Goal: Use online tool/utility

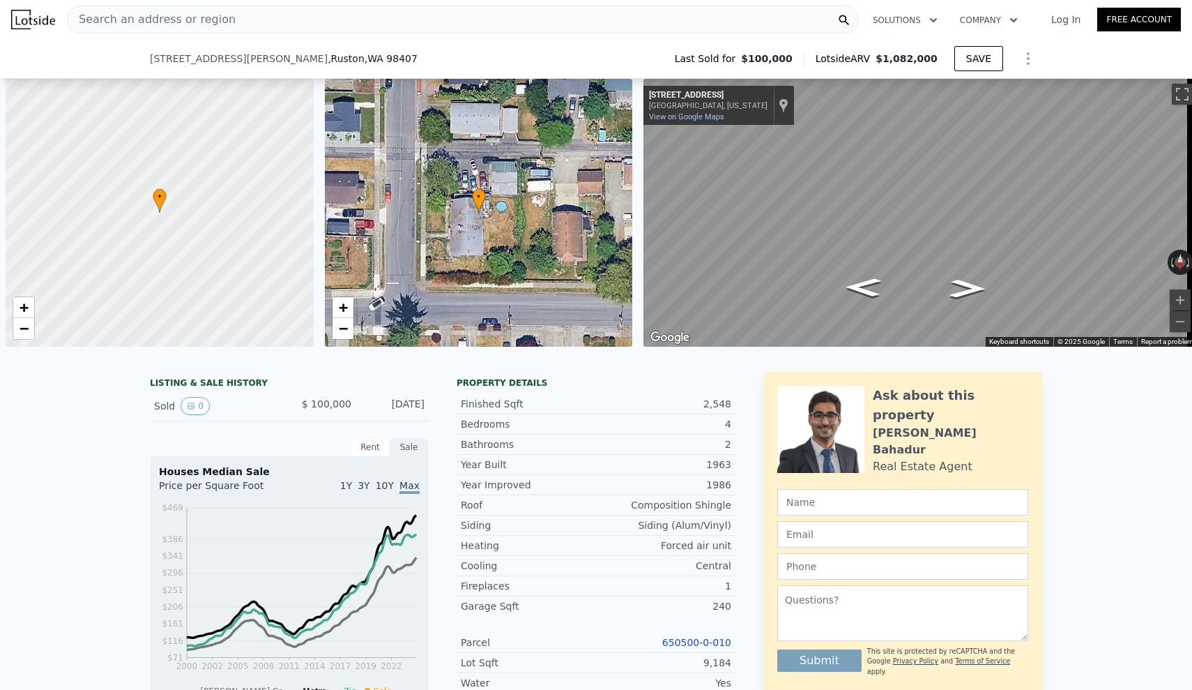
checkbox input "true"
type input "$ 1,082,000"
type input "7"
type input "$ 889,342"
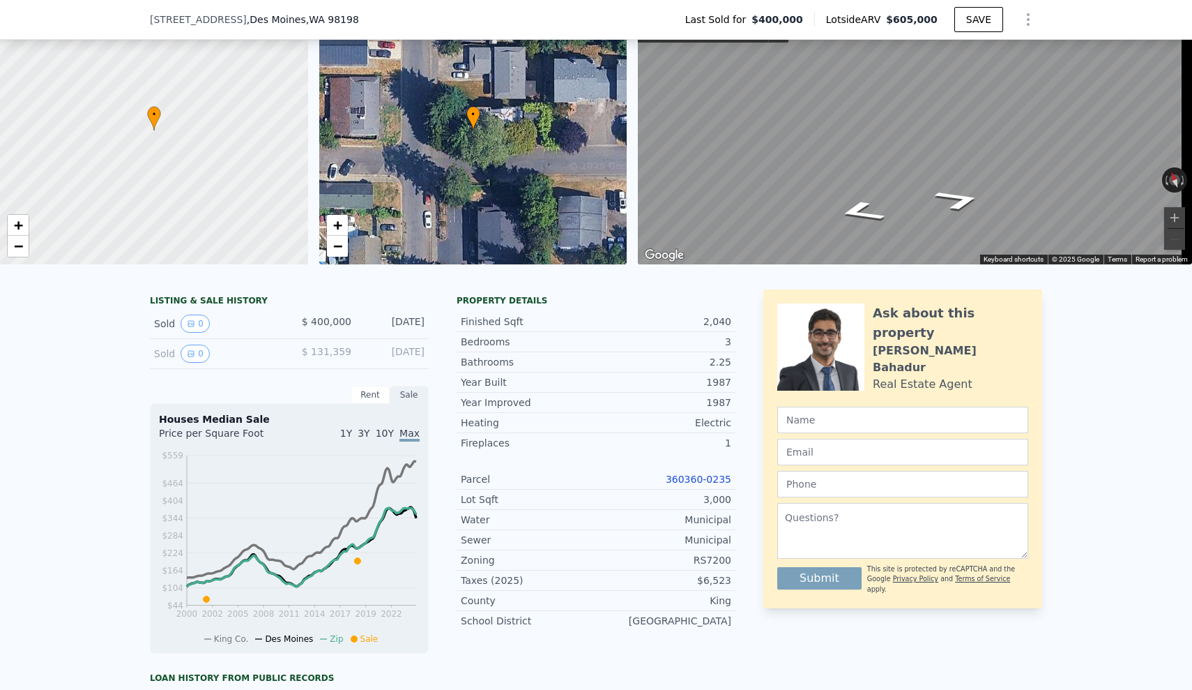
scroll to position [136, 0]
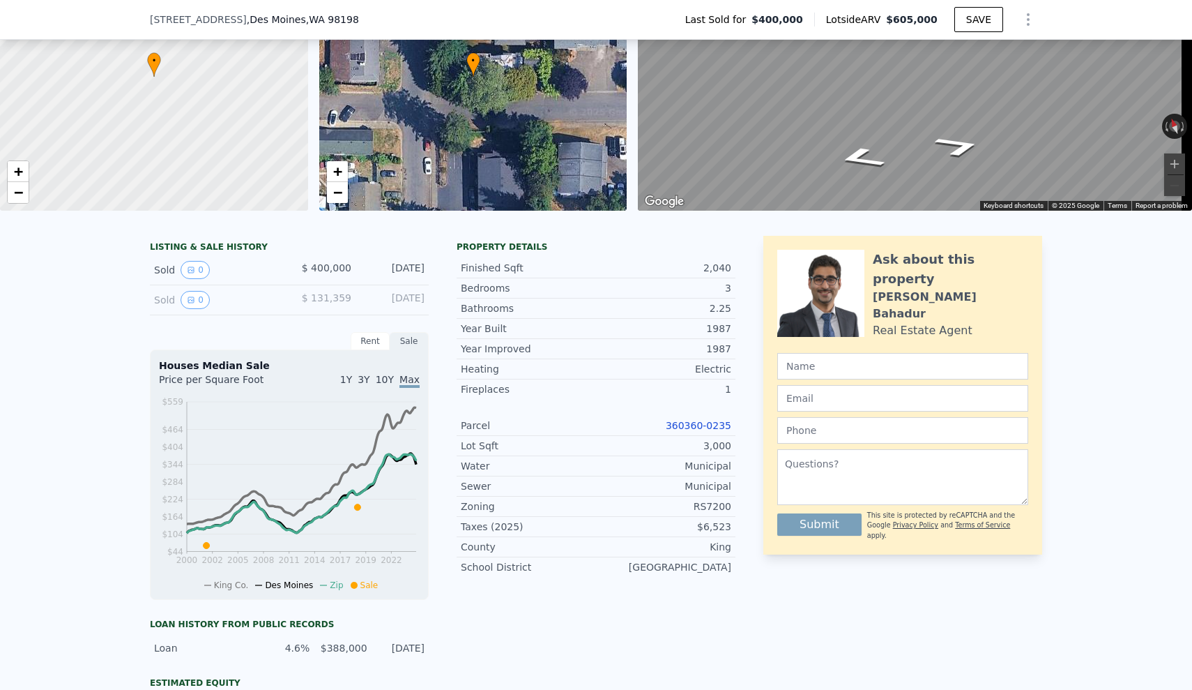
click at [695, 429] on div "360360-0235" at bounding box center [663, 425] width 135 height 14
click at [696, 431] on link "360360-0235" at bounding box center [699, 425] width 66 height 11
